Goal: Find specific page/section: Find specific page/section

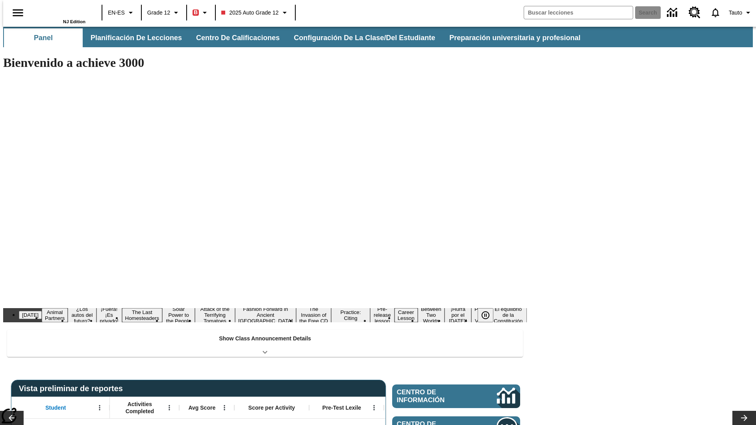
type input "-1"
click at [15, 13] on icon "Abrir el menú lateral" at bounding box center [18, 12] width 10 height 7
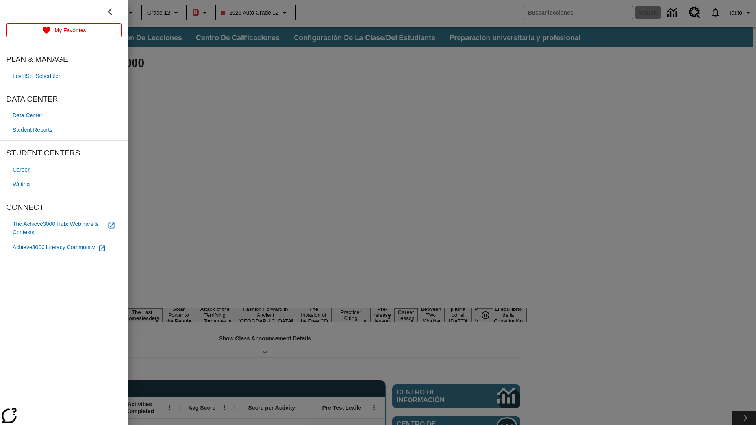
click at [34, 130] on span "Student Reports" at bounding box center [33, 130] width 40 height 8
